Goal: Information Seeking & Learning: Learn about a topic

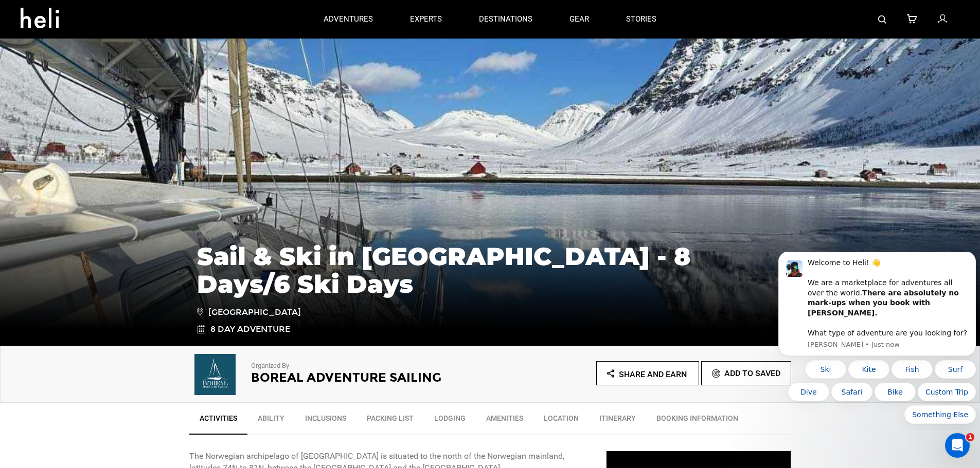
click at [785, 214] on div "Sail & Ski in [GEOGRAPHIC_DATA] - 8 Days/6 Ski Days [GEOGRAPHIC_DATA] 8 Day Adv…" at bounding box center [490, 269] width 980 height 154
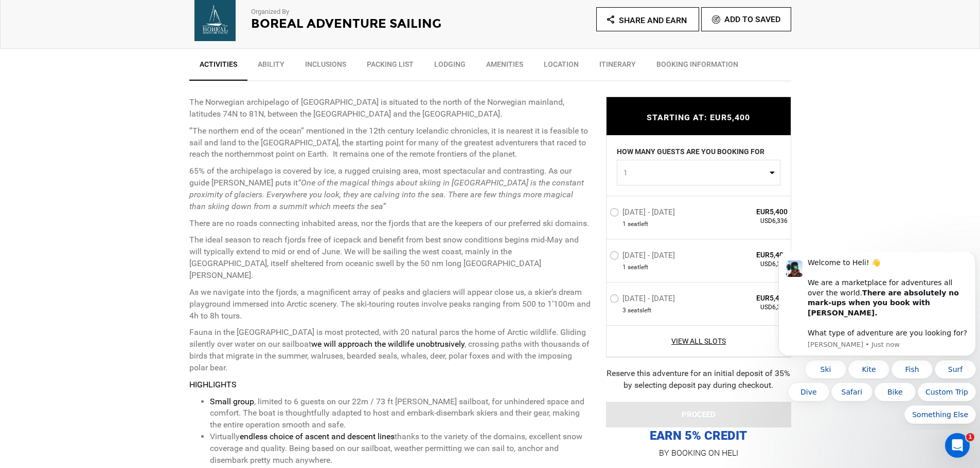
scroll to position [356, 0]
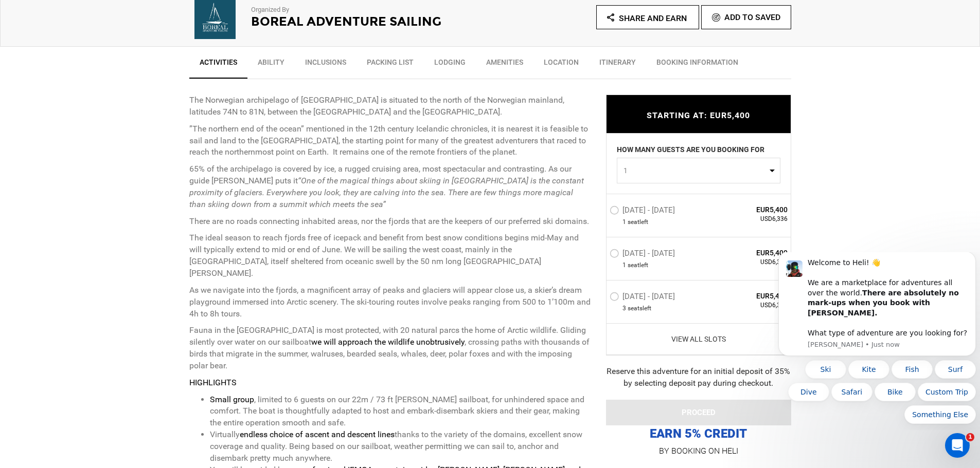
click at [709, 338] on link "View All Slots" at bounding box center [698, 340] width 178 height 10
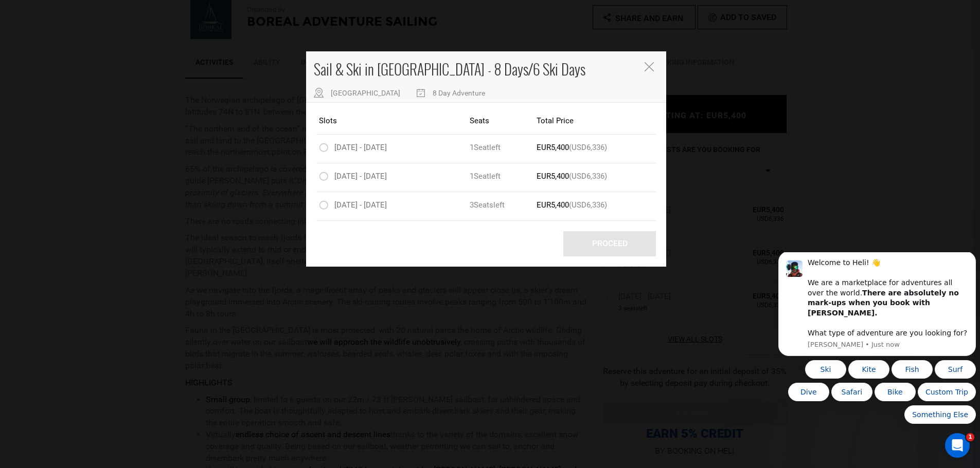
click at [415, 281] on div "Sail & Ski in [GEOGRAPHIC_DATA] - 8 Days/6 Ski Days Svalbard 8 Day Adventure Sl…" at bounding box center [490, 234] width 980 height 468
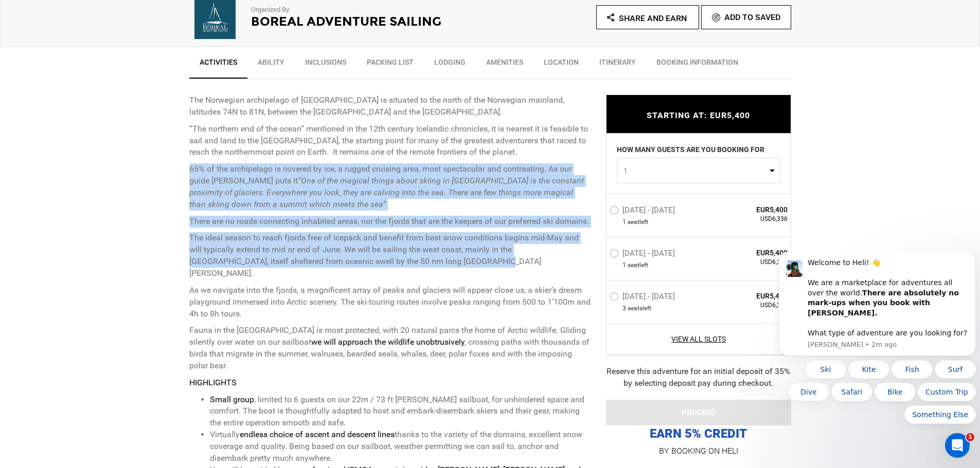
drag, startPoint x: 190, startPoint y: 166, endPoint x: 467, endPoint y: 279, distance: 299.6
click at [467, 279] on div "The Norwegian archipelago of [GEOGRAPHIC_DATA] is situated to the north of the …" at bounding box center [389, 315] width 401 height 441
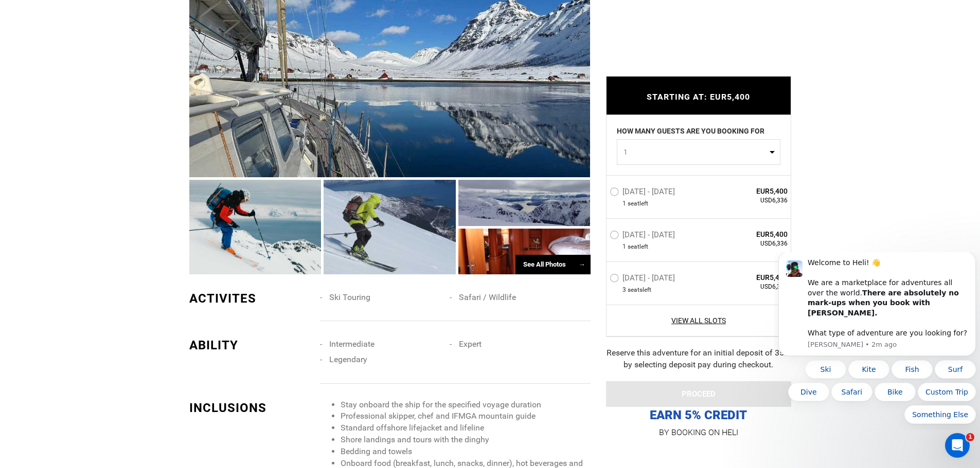
scroll to position [1009, 0]
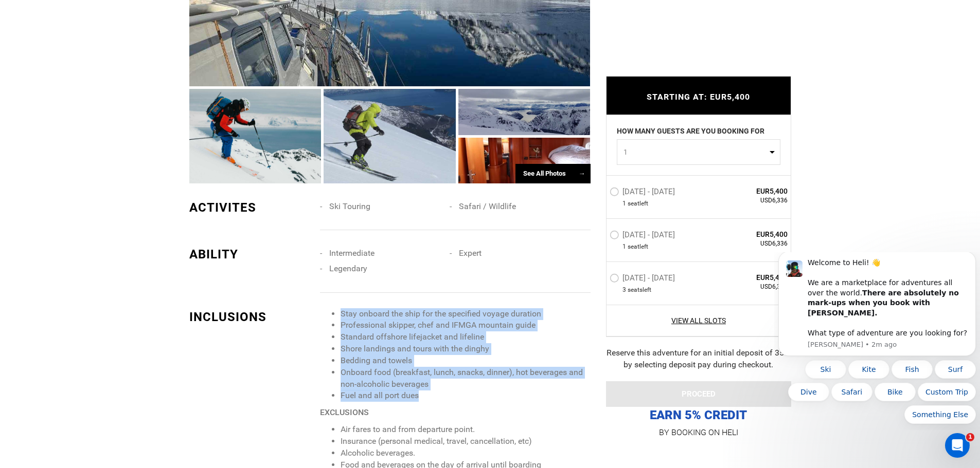
drag, startPoint x: 341, startPoint y: 299, endPoint x: 443, endPoint y: 390, distance: 136.9
click at [443, 390] on ul "Stay onboard the ship for the specified voyage duration Professional skipper, c…" at bounding box center [455, 356] width 270 height 94
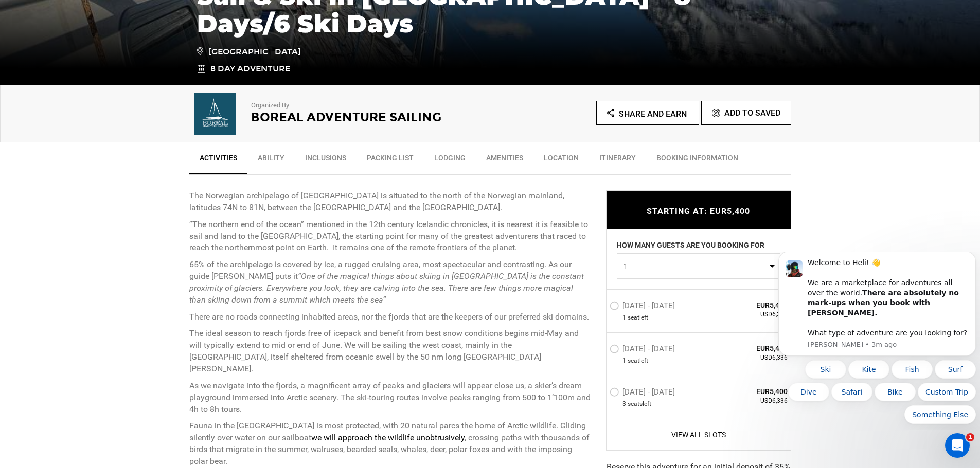
scroll to position [260, 0]
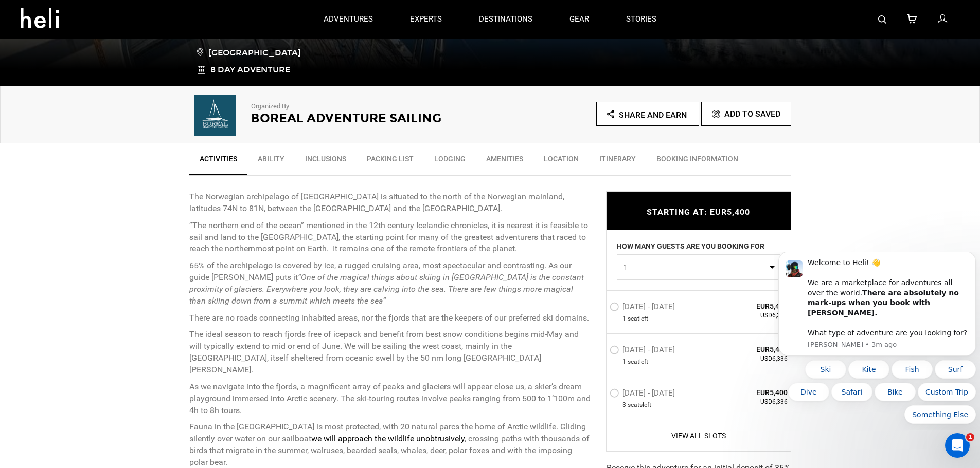
click at [598, 159] on link "Itinerary" at bounding box center [617, 162] width 57 height 26
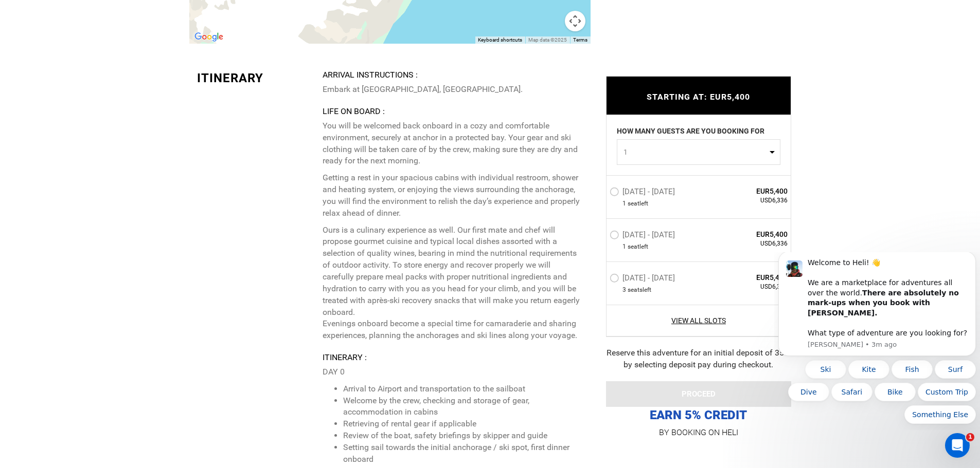
scroll to position [2222, 0]
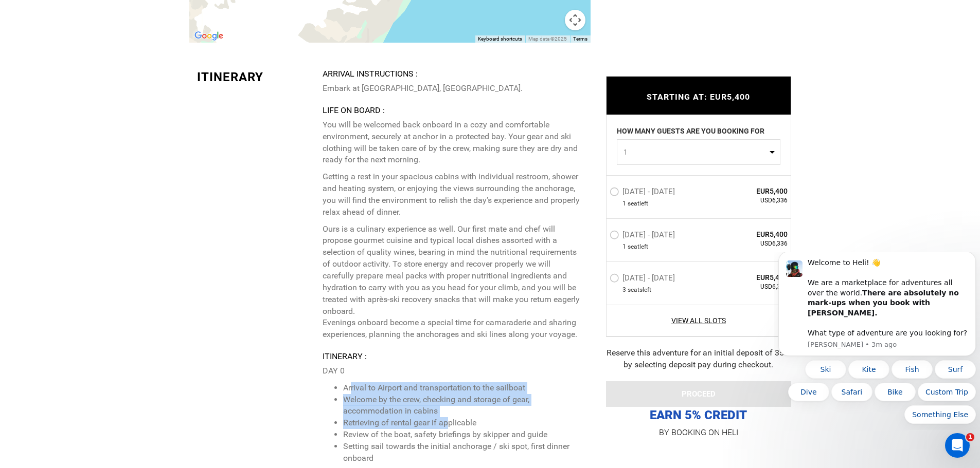
drag, startPoint x: 430, startPoint y: 403, endPoint x: 448, endPoint y: 415, distance: 21.8
click at [448, 414] on ul "Arrival to Airport and transportation to the sailboat Welcome by the crew, chec…" at bounding box center [452, 424] width 260 height 82
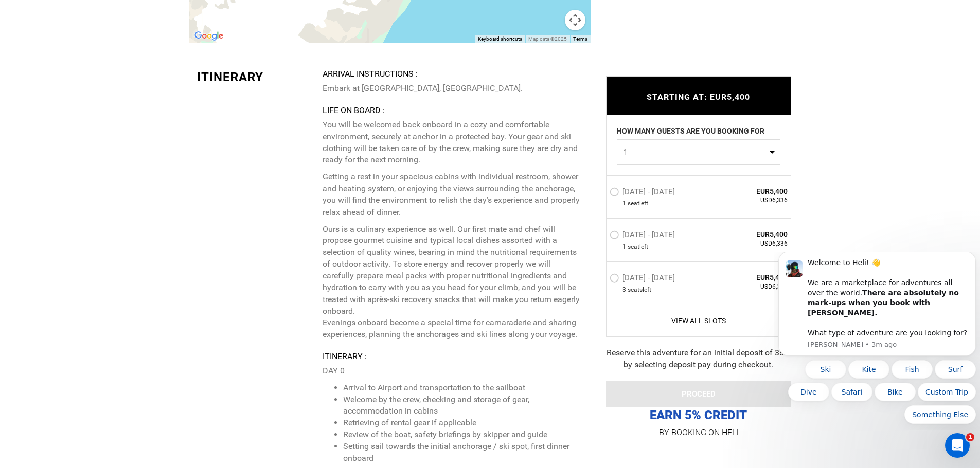
click at [451, 295] on p "Ours is a culinary experience as well. Our first mate and chef will propose gou…" at bounding box center [452, 282] width 260 height 117
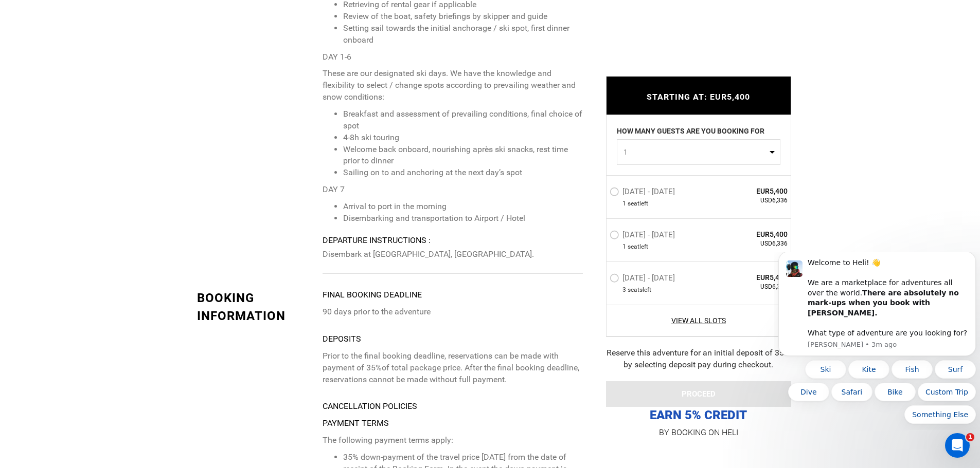
scroll to position [2649, 0]
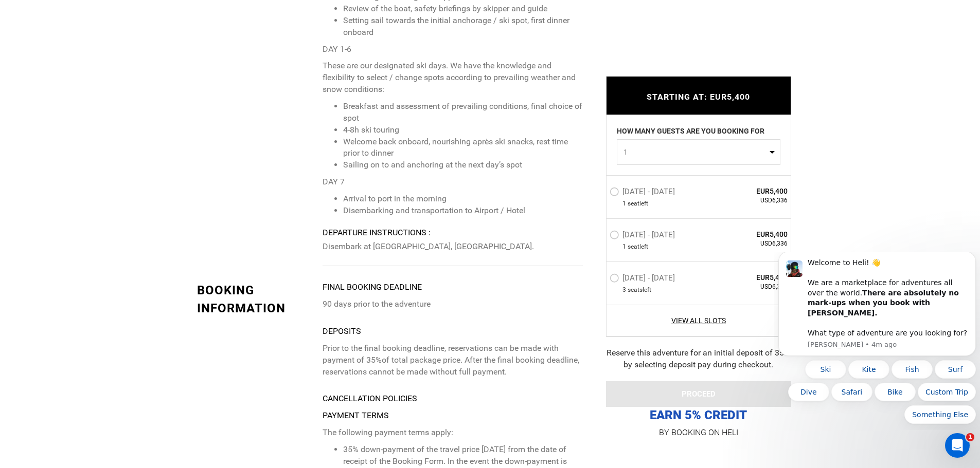
click at [402, 356] on p "Prior to the final booking deadline, reservations can be made with payment of 3…" at bounding box center [452, 360] width 260 height 35
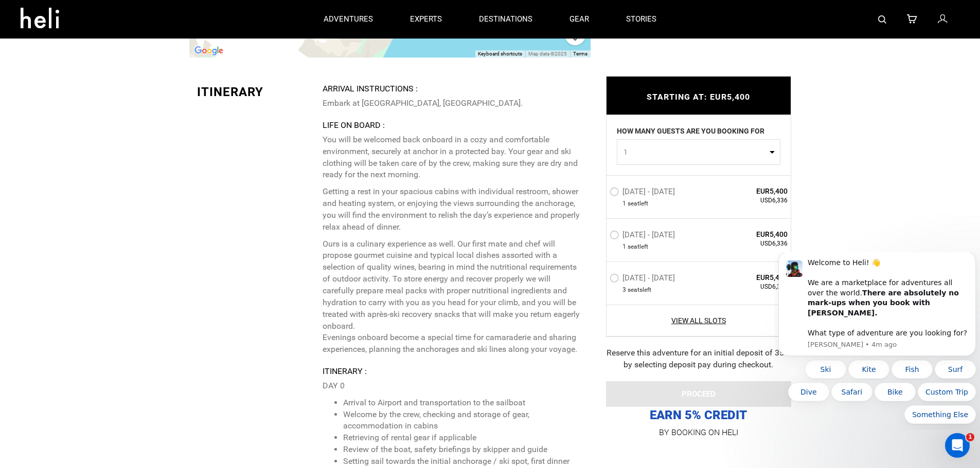
scroll to position [2198, 0]
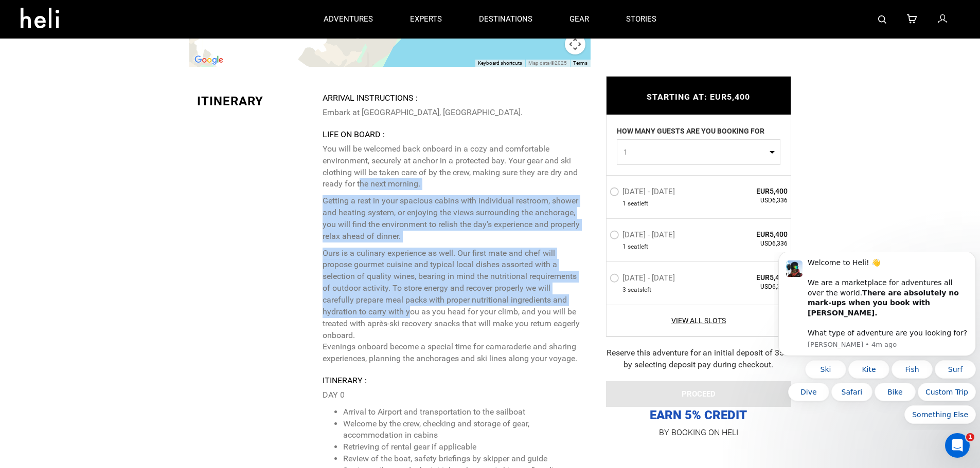
drag, startPoint x: 362, startPoint y: 171, endPoint x: 412, endPoint y: 305, distance: 143.2
click at [412, 305] on p "You will be welcomed back onboard in a cozy and comfortable environment, secure…" at bounding box center [452, 254] width 260 height 222
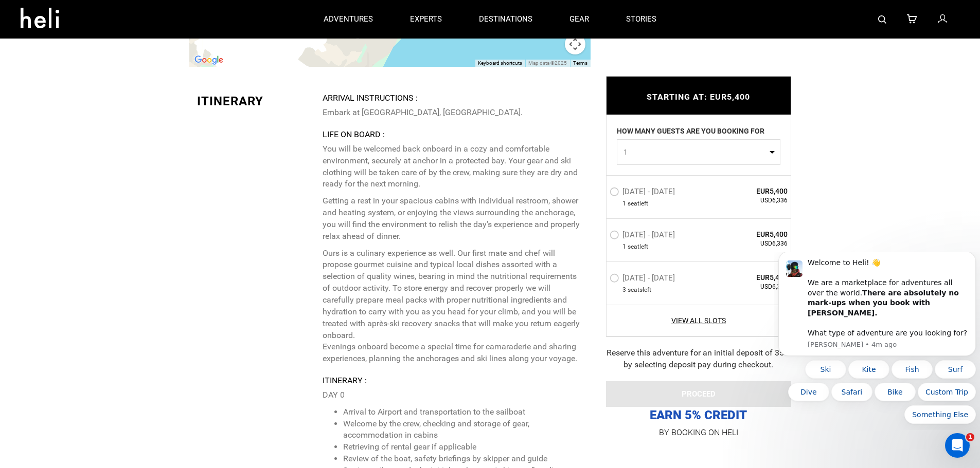
click at [416, 326] on p "Ours is a culinary experience as well. Our first mate and chef will propose gou…" at bounding box center [452, 306] width 260 height 117
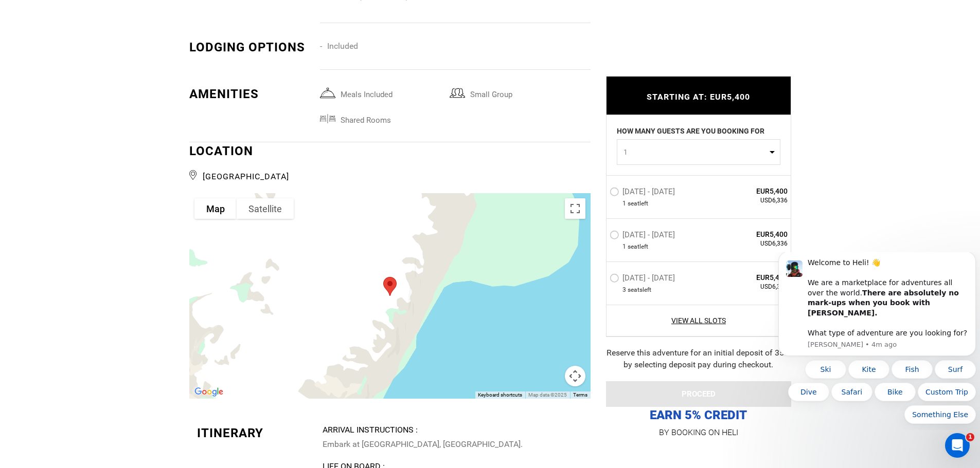
scroll to position [1867, 0]
click at [505, 311] on div at bounding box center [389, 296] width 401 height 206
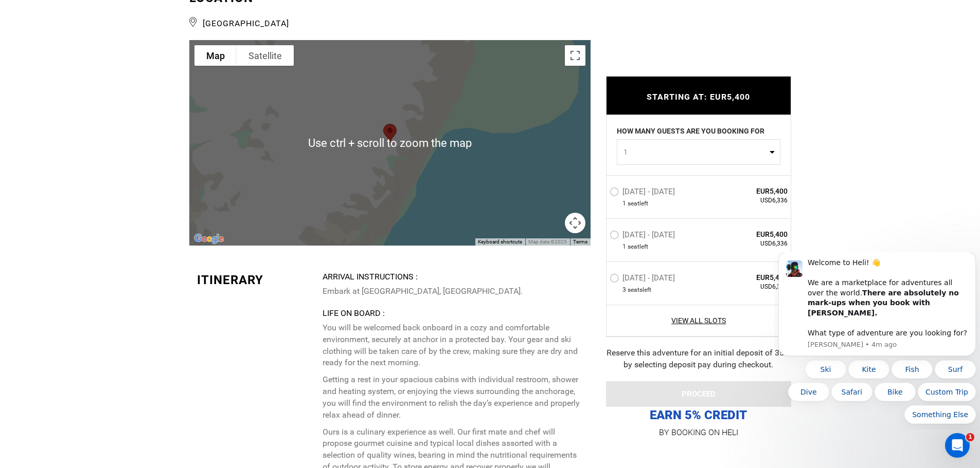
scroll to position [2034, 0]
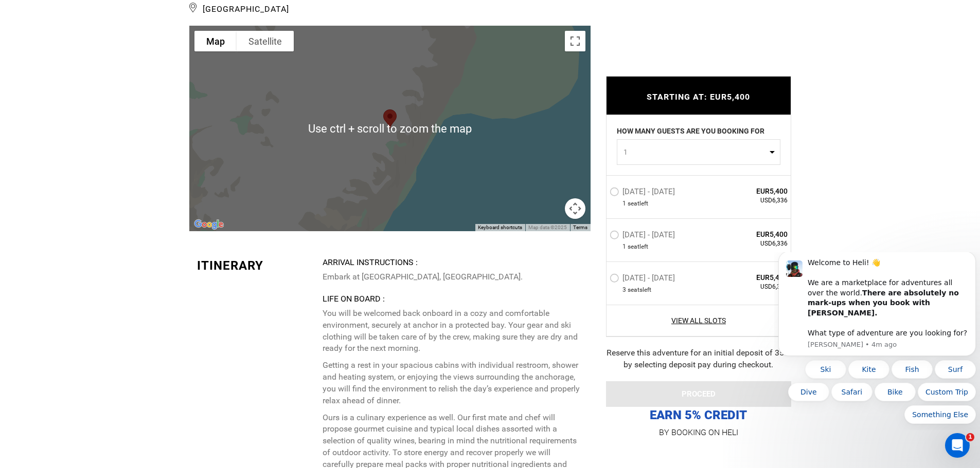
click at [494, 157] on div at bounding box center [389, 129] width 401 height 206
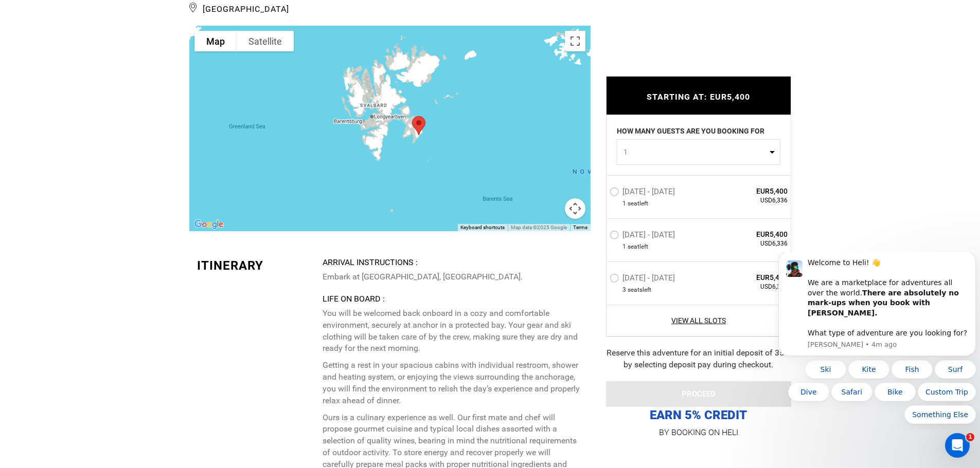
drag, startPoint x: 435, startPoint y: 140, endPoint x: 483, endPoint y: 158, distance: 51.8
click at [483, 158] on div at bounding box center [389, 129] width 401 height 206
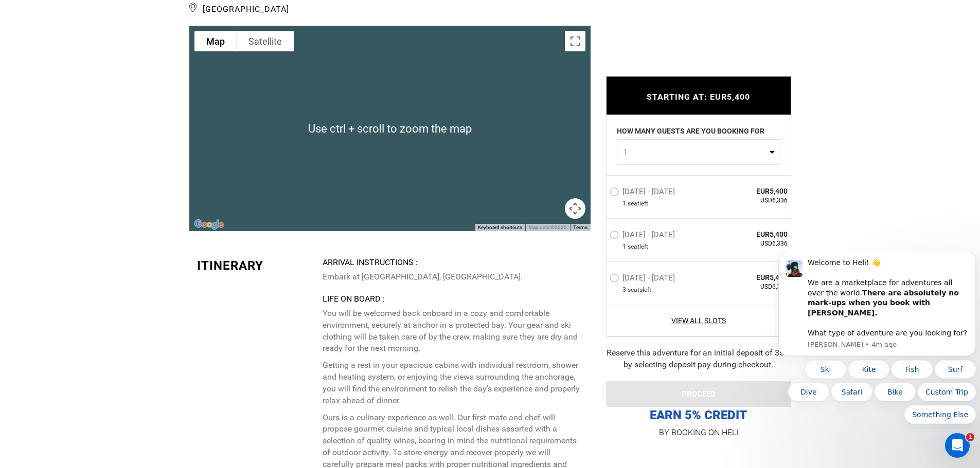
scroll to position [2230, 0]
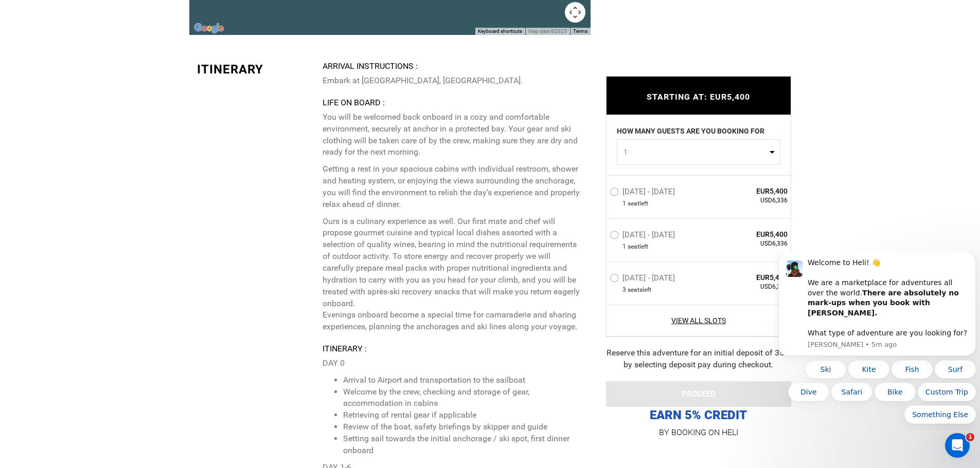
click at [461, 225] on p "Ours is a culinary experience as well. Our first mate and chef will propose gou…" at bounding box center [452, 274] width 260 height 117
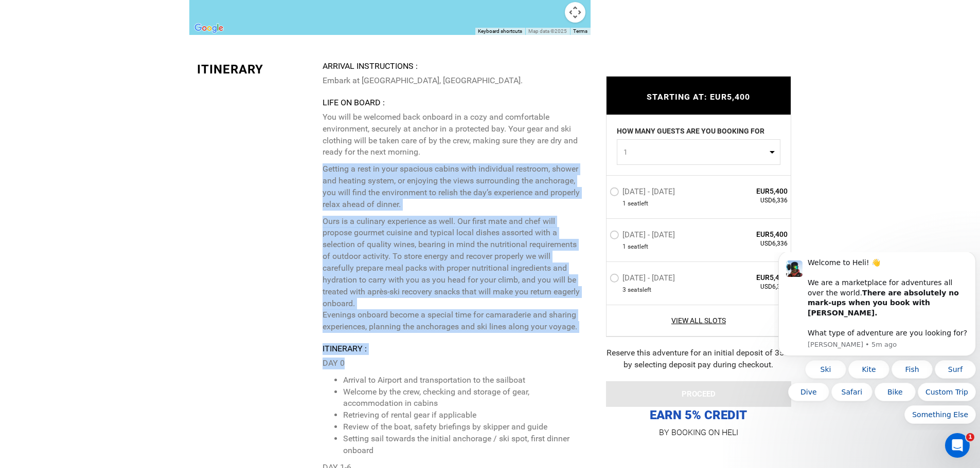
drag, startPoint x: 319, startPoint y: 153, endPoint x: 564, endPoint y: 353, distance: 316.1
click at [564, 353] on div "Itinerary Arrival Instructions : Embark at [GEOGRAPHIC_DATA], [GEOGRAPHIC_DATA]…" at bounding box center [389, 373] width 401 height 624
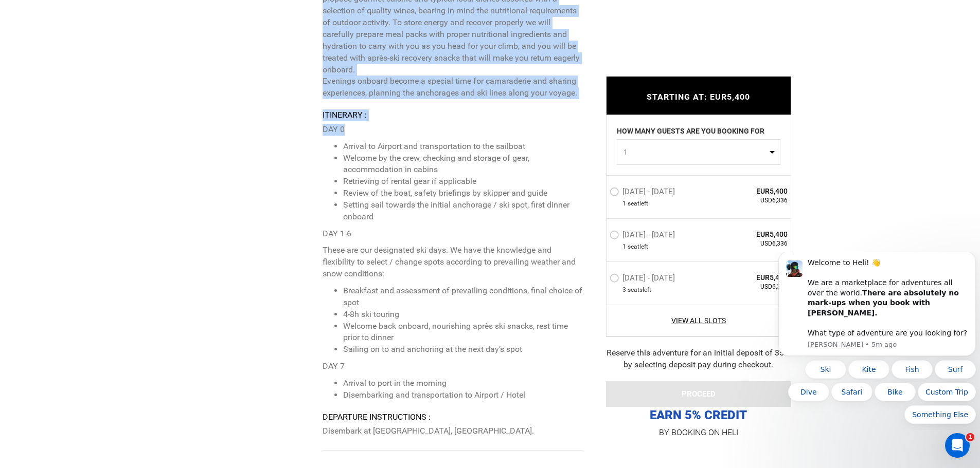
scroll to position [2479, 0]
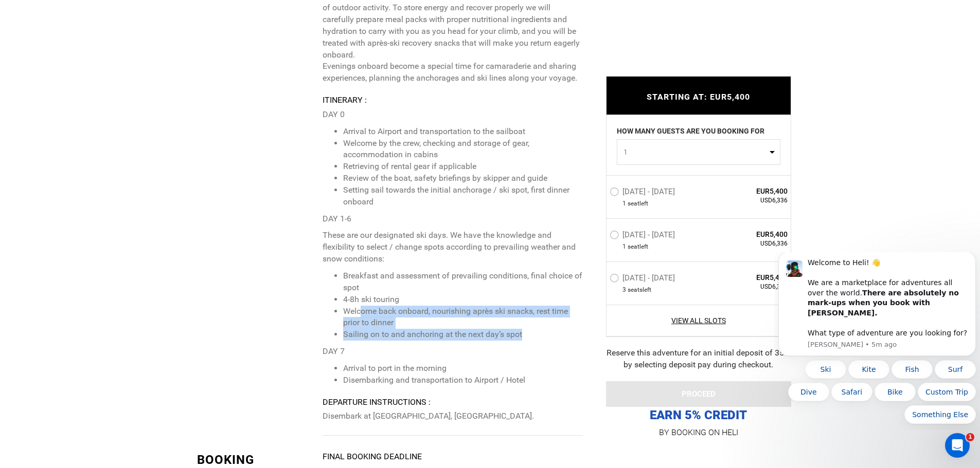
drag, startPoint x: 390, startPoint y: 305, endPoint x: 534, endPoint y: 323, distance: 145.6
click at [534, 323] on ul "Breakfast and assessment of prevailing conditions, final choice of spot 4-8h sk…" at bounding box center [452, 305] width 260 height 70
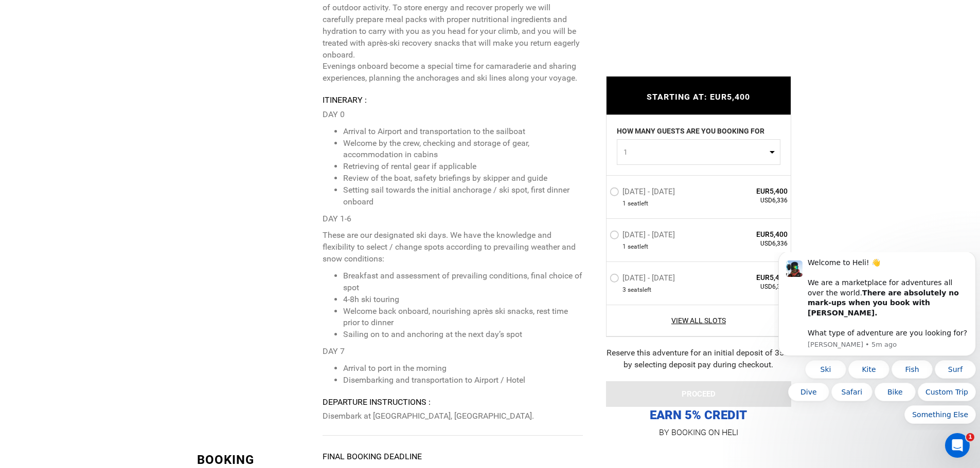
click at [460, 375] on li "Disembarking and transportation to Airport / Hotel" at bounding box center [462, 381] width 239 height 12
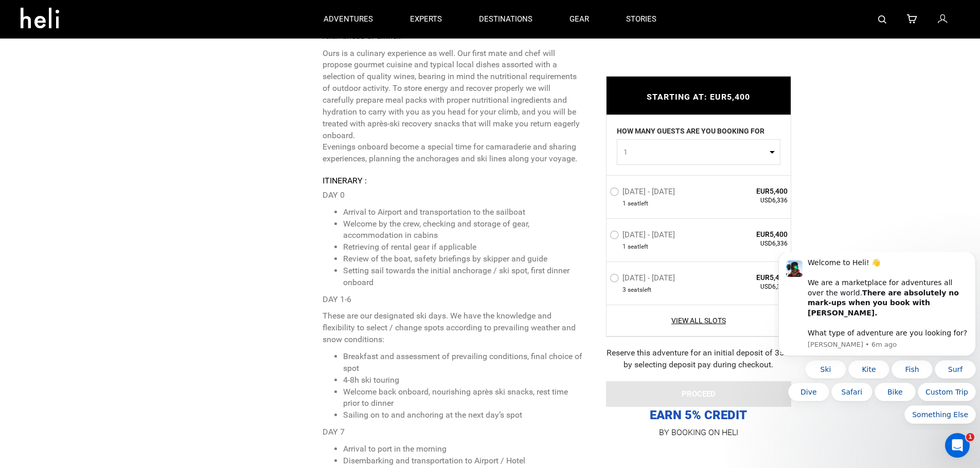
scroll to position [2394, 0]
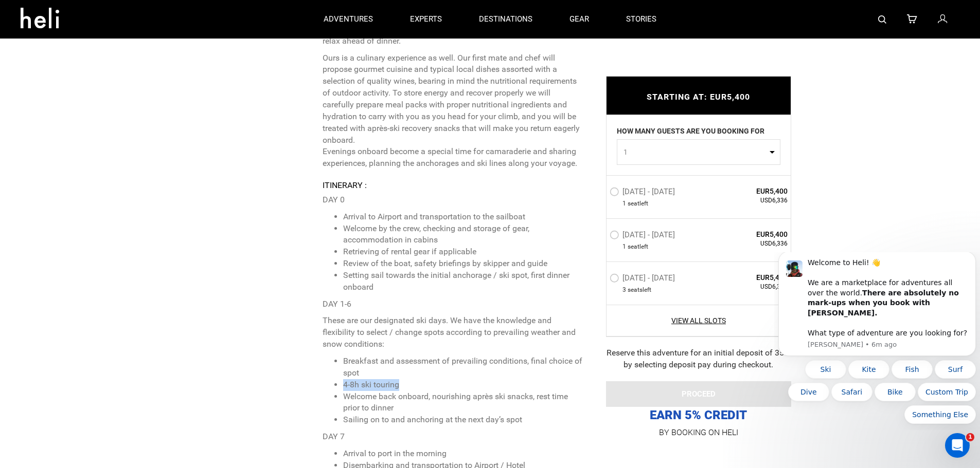
drag, startPoint x: 344, startPoint y: 373, endPoint x: 428, endPoint y: 369, distance: 83.9
click at [428, 379] on li "4-8h ski touring" at bounding box center [462, 385] width 239 height 12
click at [413, 394] on li "Welcome back onboard, nourishing après ski snacks, rest time prior to dinner" at bounding box center [462, 403] width 239 height 24
drag, startPoint x: 394, startPoint y: 394, endPoint x: 341, endPoint y: 384, distance: 53.5
click at [341, 384] on ul "Breakfast and assessment of prevailing conditions, final choice of spot 4-8h sk…" at bounding box center [452, 391] width 260 height 70
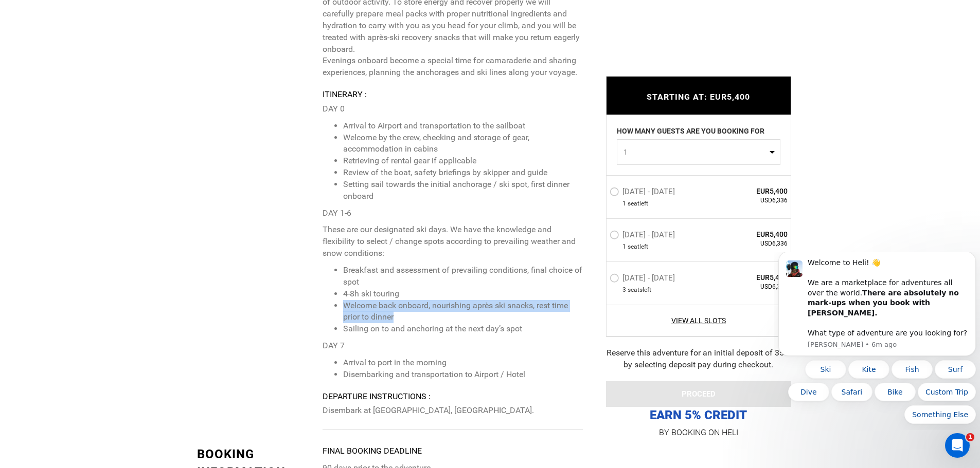
scroll to position [2491, 0]
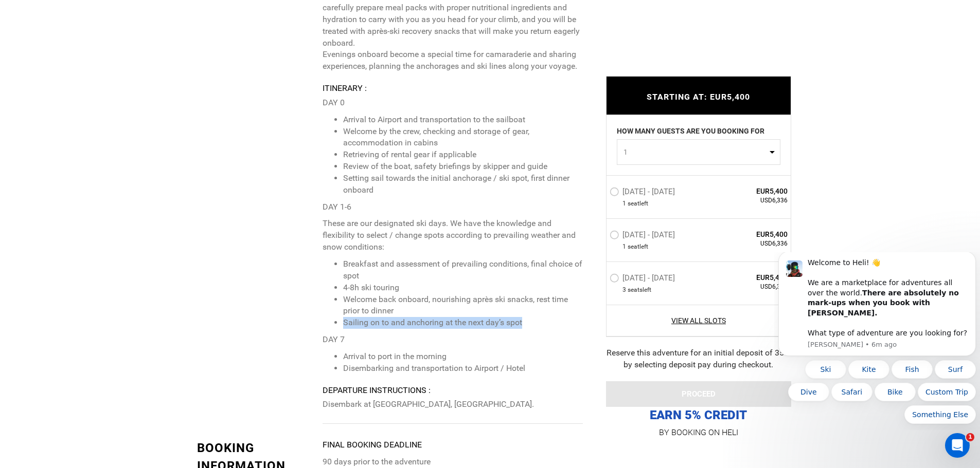
drag, startPoint x: 345, startPoint y: 313, endPoint x: 531, endPoint y: 309, distance: 186.7
click at [531, 317] on li "Sailing on to and anchoring at the next day’s spot" at bounding box center [462, 323] width 239 height 12
drag, startPoint x: 373, startPoint y: 393, endPoint x: 363, endPoint y: 406, distance: 16.5
click at [527, 399] on p "Disembark at [GEOGRAPHIC_DATA], [GEOGRAPHIC_DATA]." at bounding box center [452, 405] width 260 height 12
copy p "[GEOGRAPHIC_DATA], [GEOGRAPHIC_DATA]."
